Goal: Information Seeking & Learning: Learn about a topic

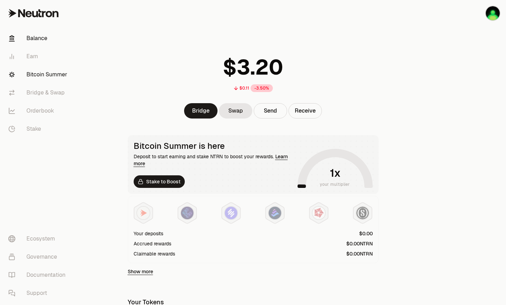
click at [47, 71] on link "Bitcoin Summer" at bounding box center [39, 74] width 72 height 18
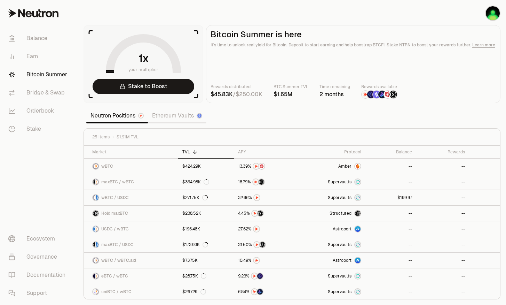
drag, startPoint x: 253, startPoint y: 94, endPoint x: 320, endPoint y: 108, distance: 68.7
click at [320, 108] on section "your multiplier Stake to Boost Bitcoin Summer is here It's time to unlock real …" at bounding box center [292, 152] width 428 height 305
click at [240, 155] on th "APY" at bounding box center [266, 152] width 65 height 13
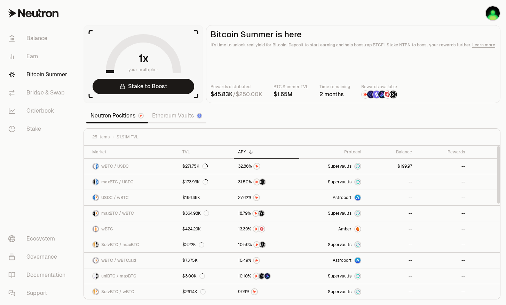
click at [243, 151] on div "APY" at bounding box center [266, 152] width 57 height 6
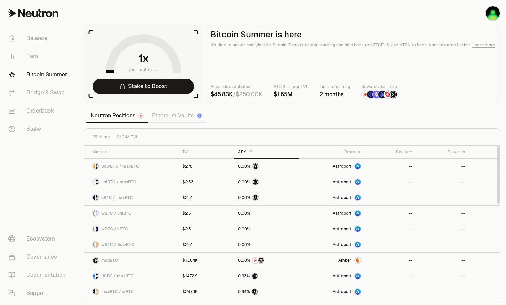
click at [243, 151] on div "APY" at bounding box center [266, 152] width 57 height 6
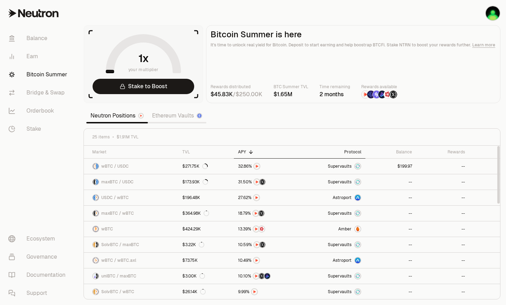
click at [357, 149] on div "Protocol" at bounding box center [333, 152] width 58 height 6
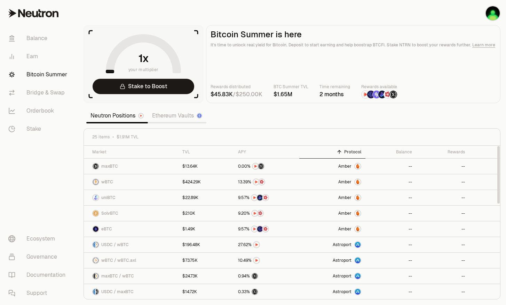
click at [358, 149] on div "Protocol" at bounding box center [333, 152] width 58 height 6
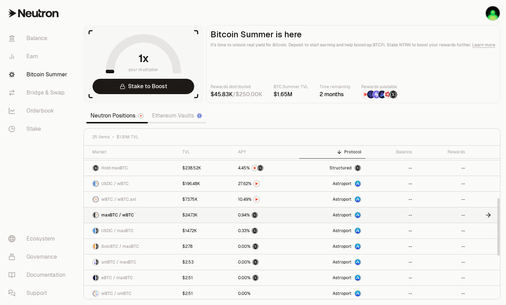
scroll to position [23, 0]
